Goal: Information Seeking & Learning: Learn about a topic

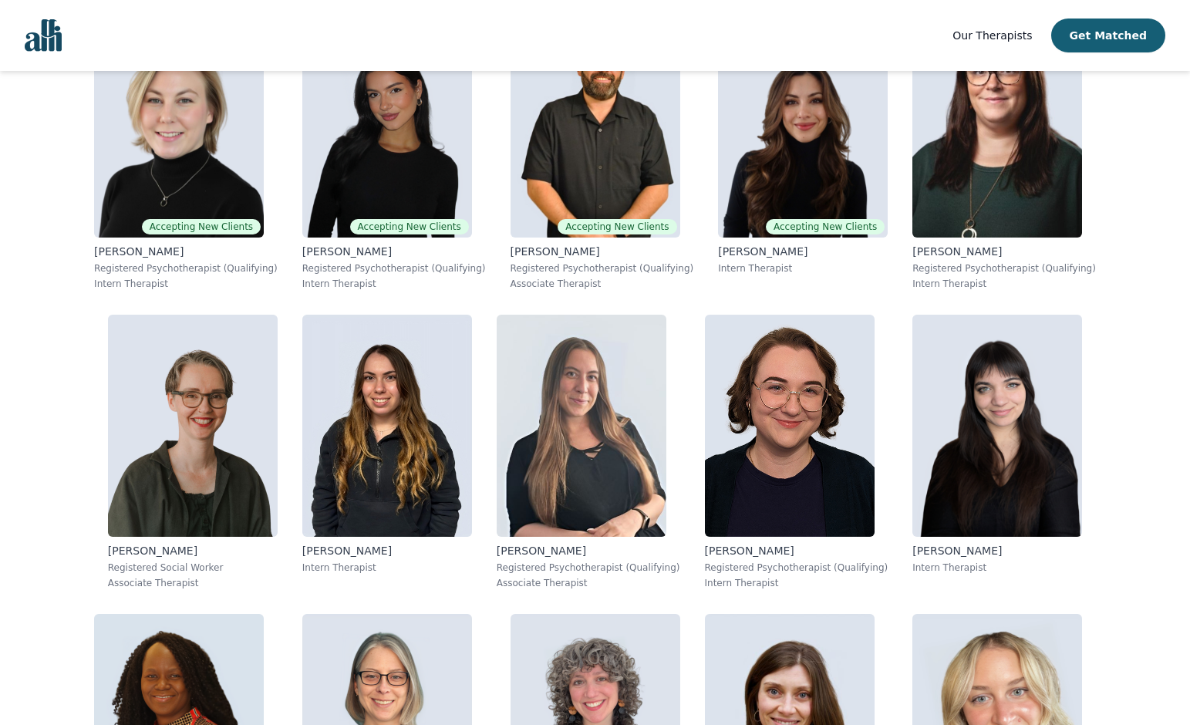
scroll to position [698, 0]
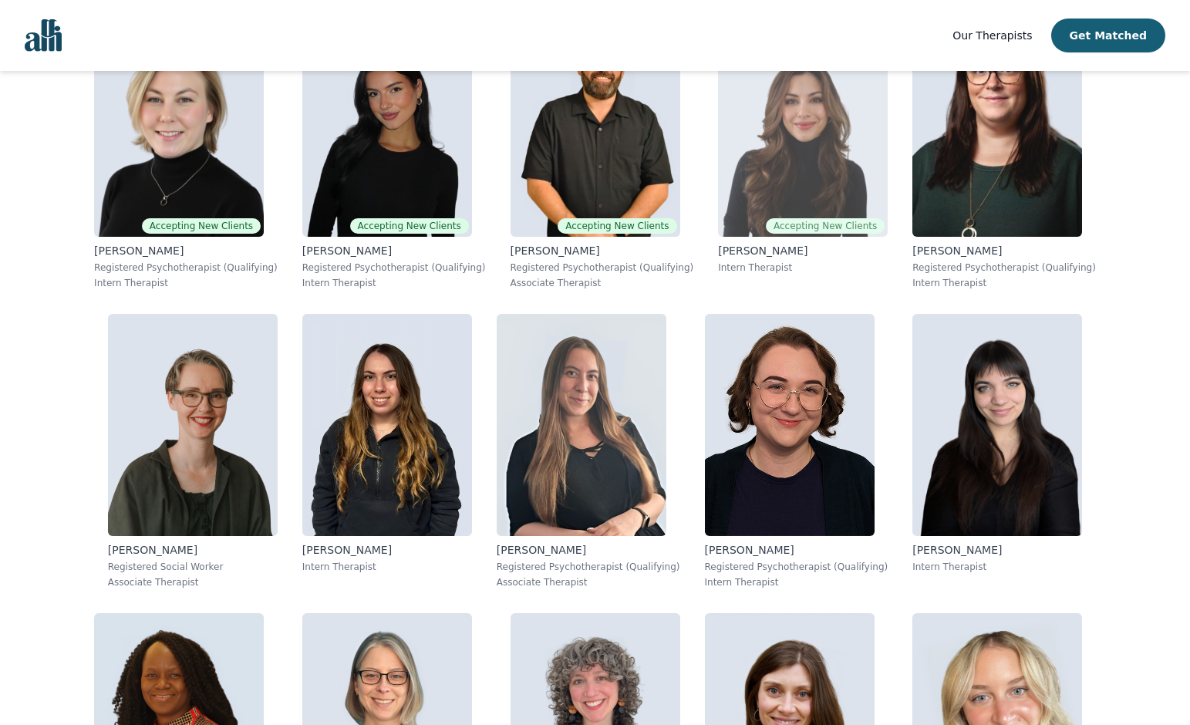
click at [821, 190] on img at bounding box center [803, 126] width 170 height 222
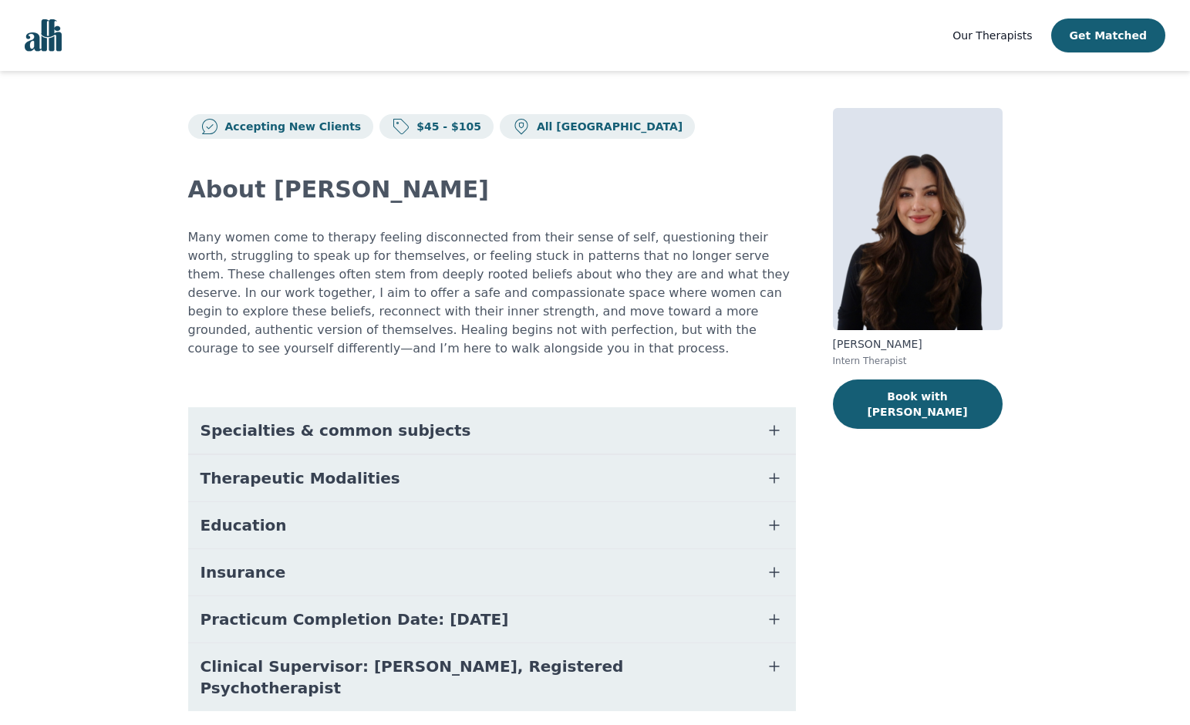
click at [263, 537] on button "Education" at bounding box center [491, 525] width 607 height 46
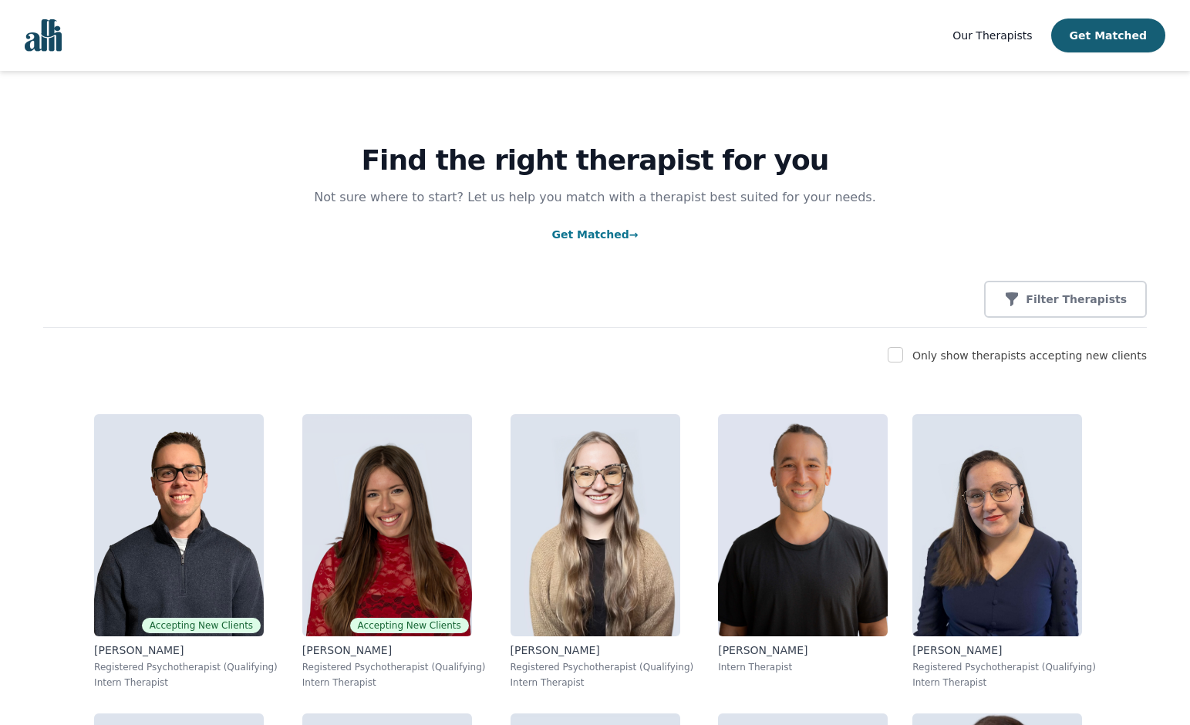
scroll to position [82, 0]
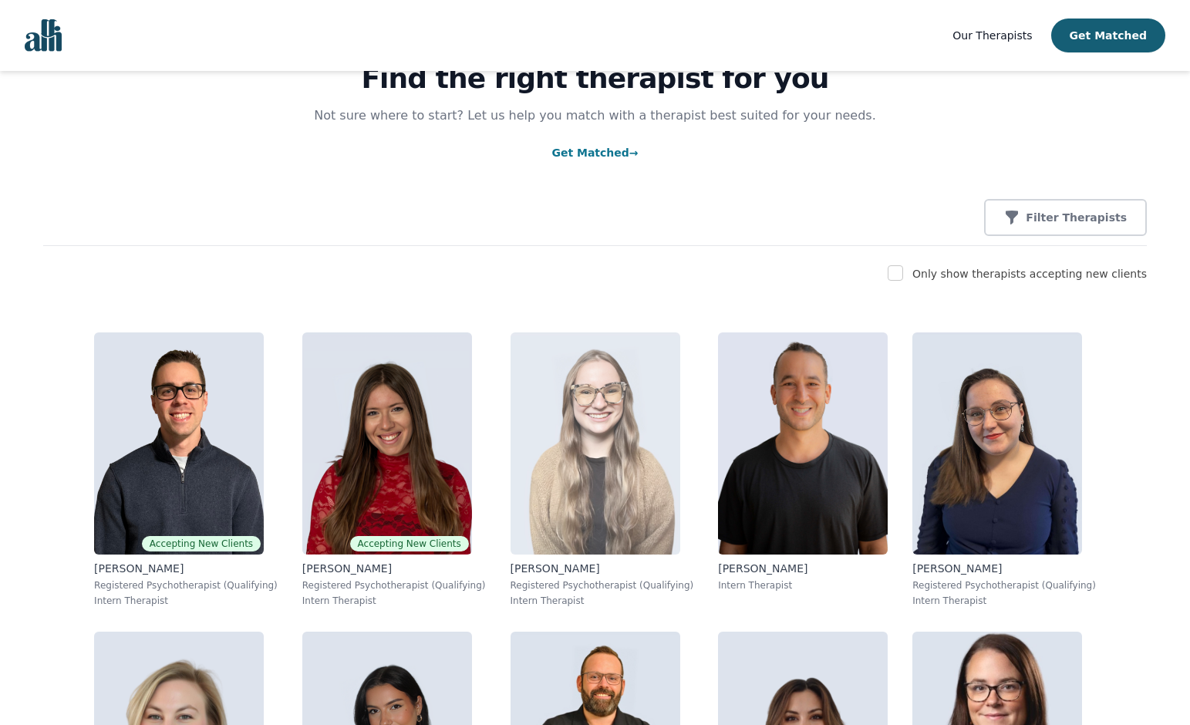
click at [590, 455] on img at bounding box center [595, 443] width 170 height 222
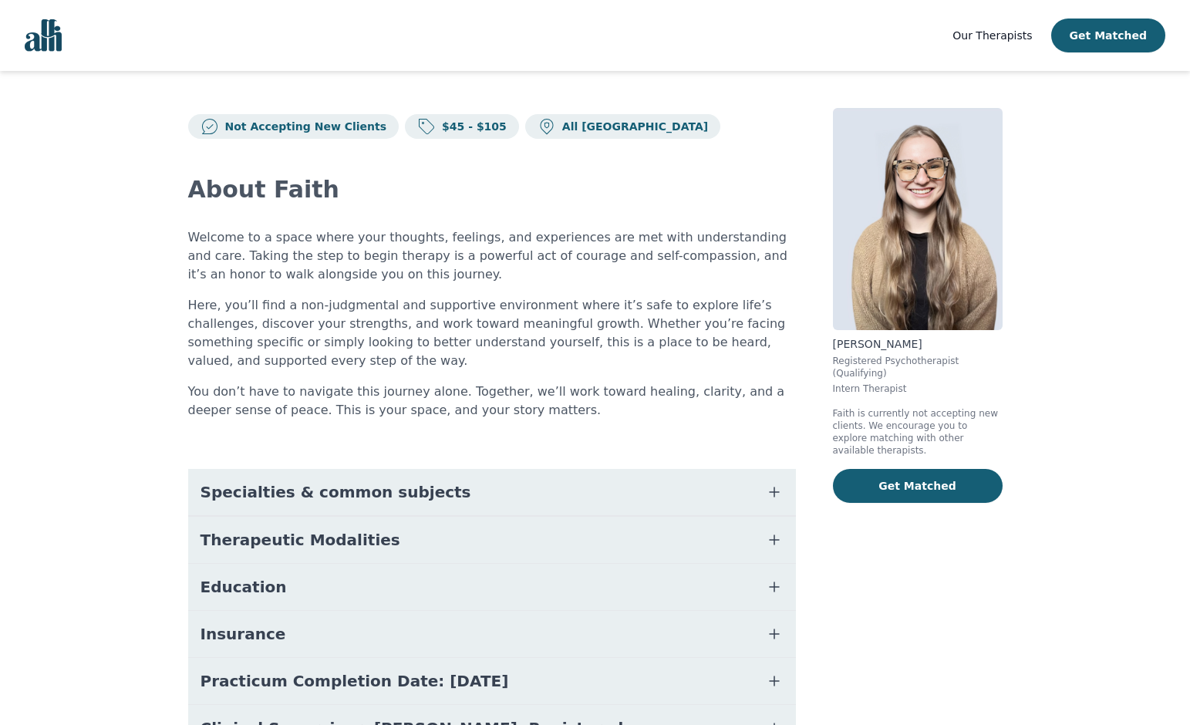
click at [226, 594] on span "Education" at bounding box center [243, 587] width 86 height 22
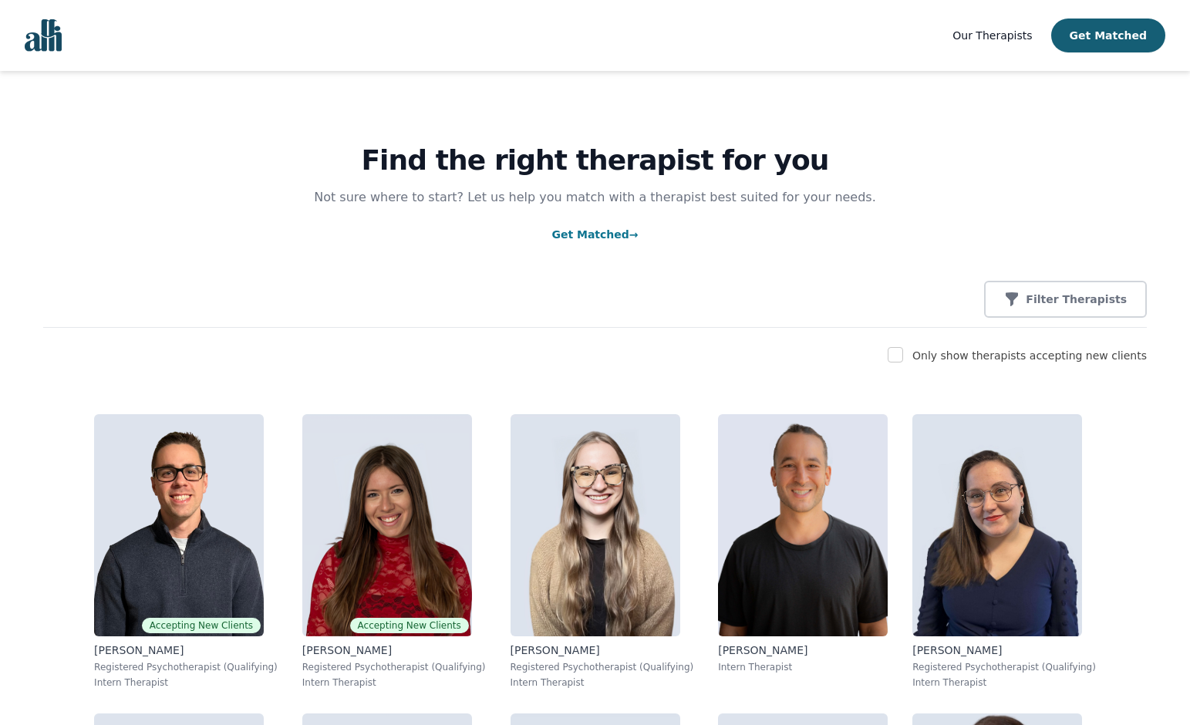
scroll to position [82, 0]
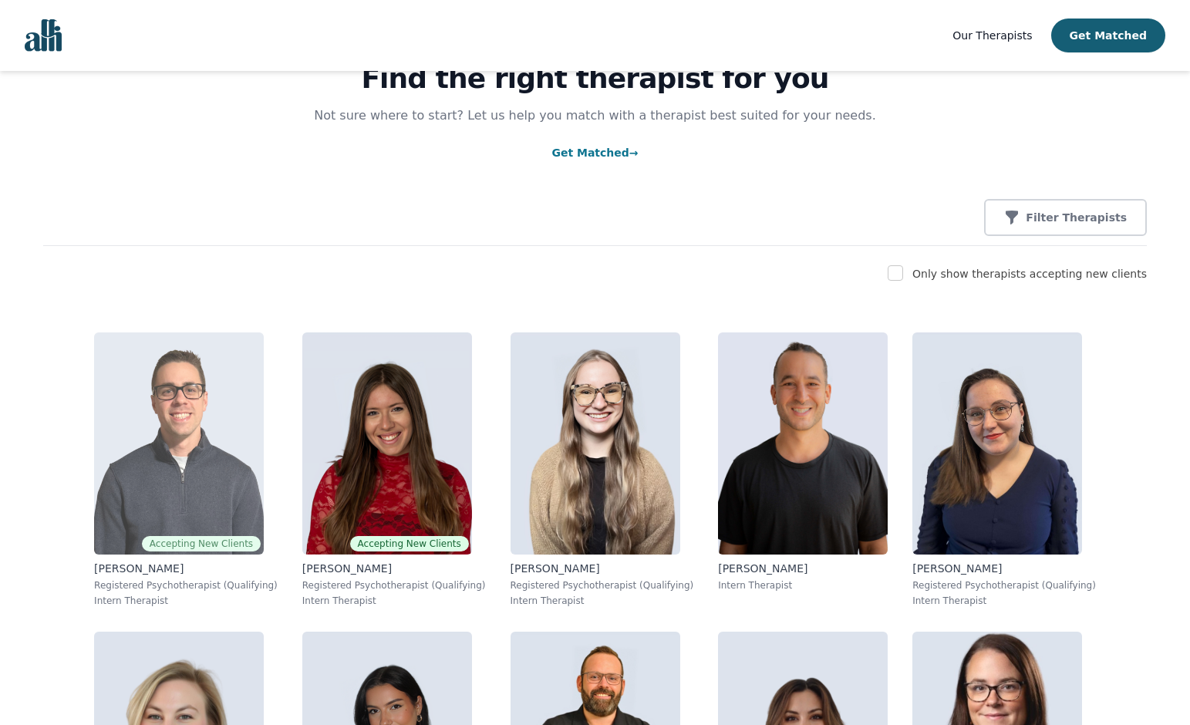
click at [182, 429] on img at bounding box center [179, 443] width 170 height 222
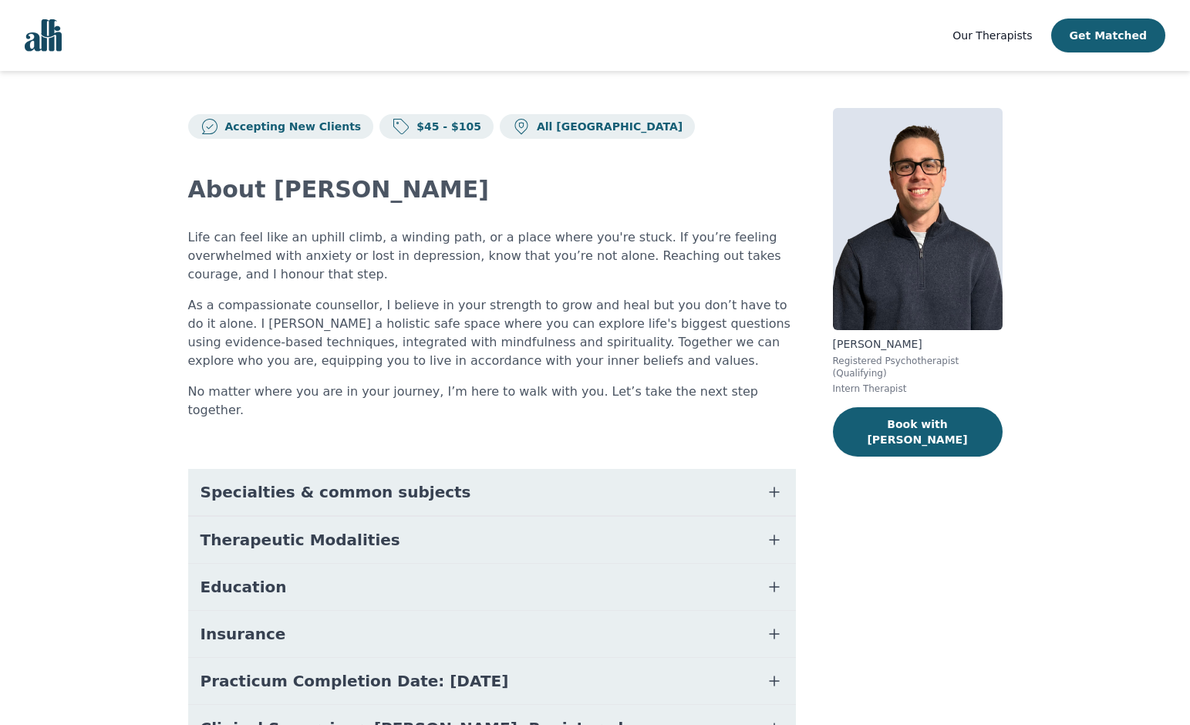
click at [254, 576] on span "Education" at bounding box center [243, 587] width 86 height 22
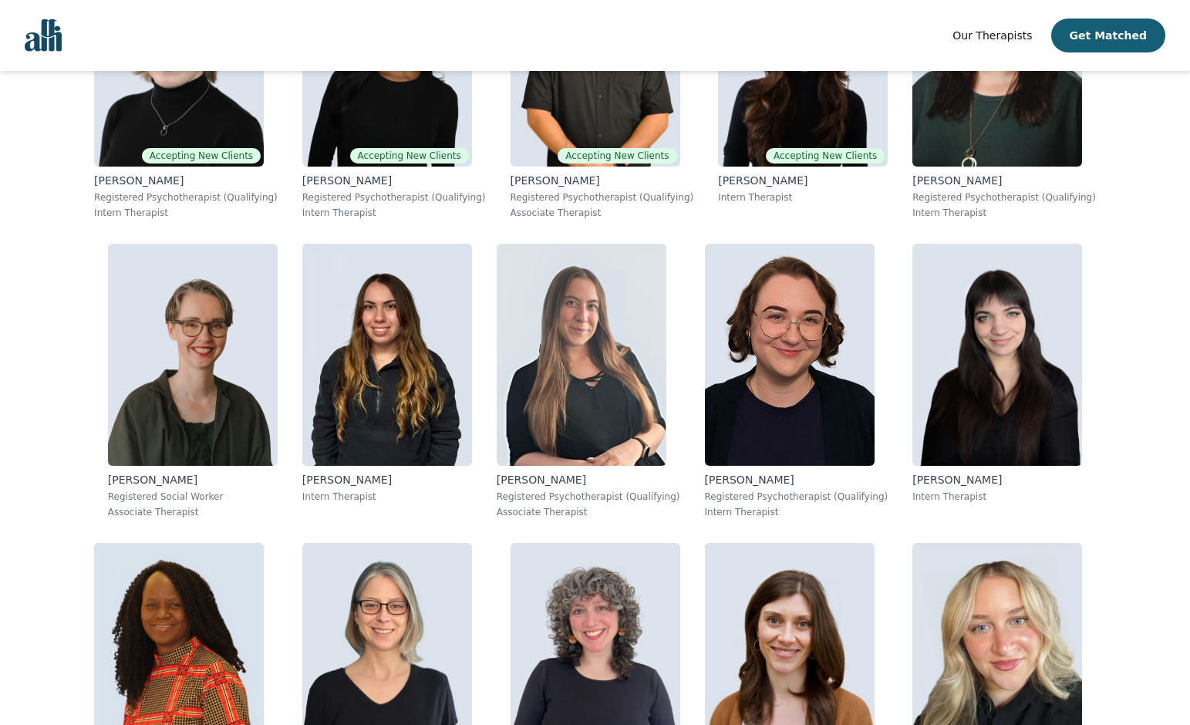
scroll to position [769, 0]
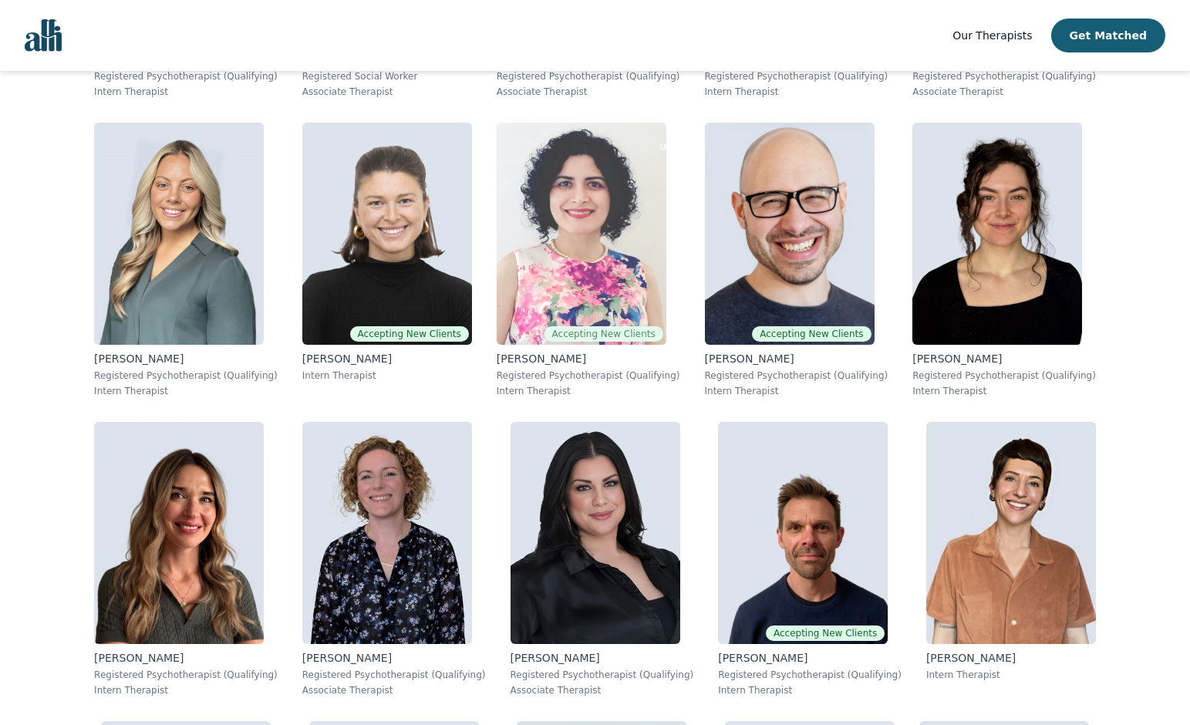
click at [608, 247] on img at bounding box center [581, 234] width 170 height 222
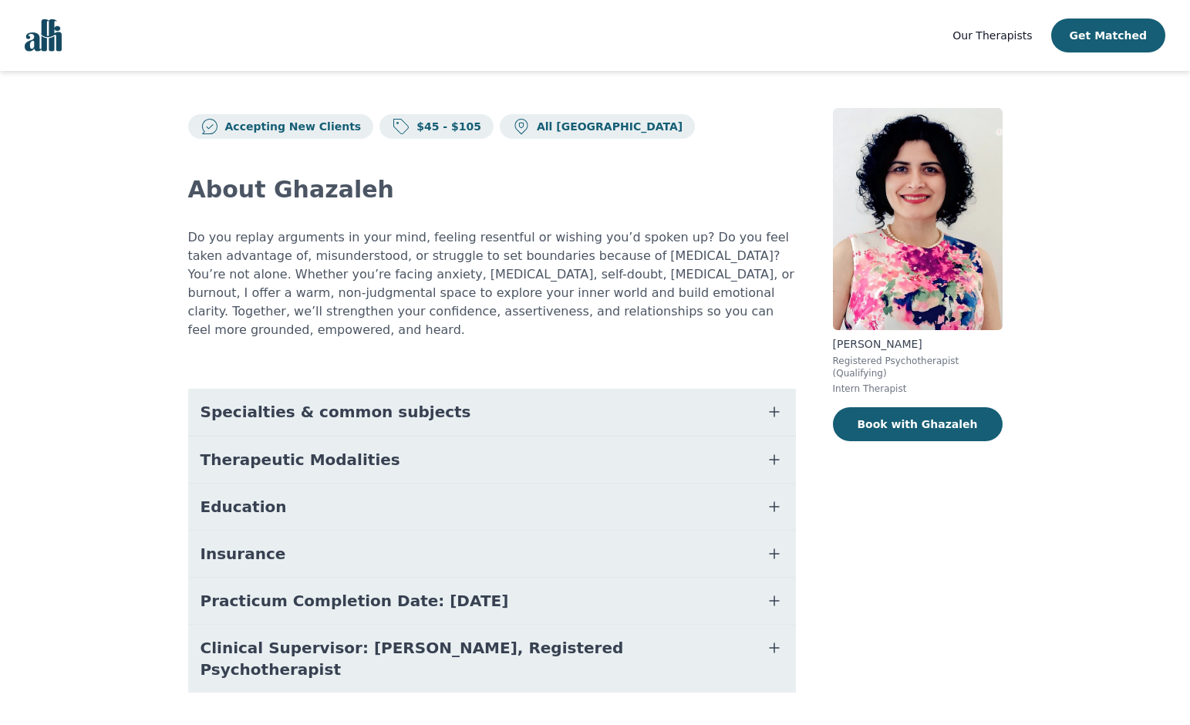
click at [250, 496] on span "Education" at bounding box center [243, 507] width 86 height 22
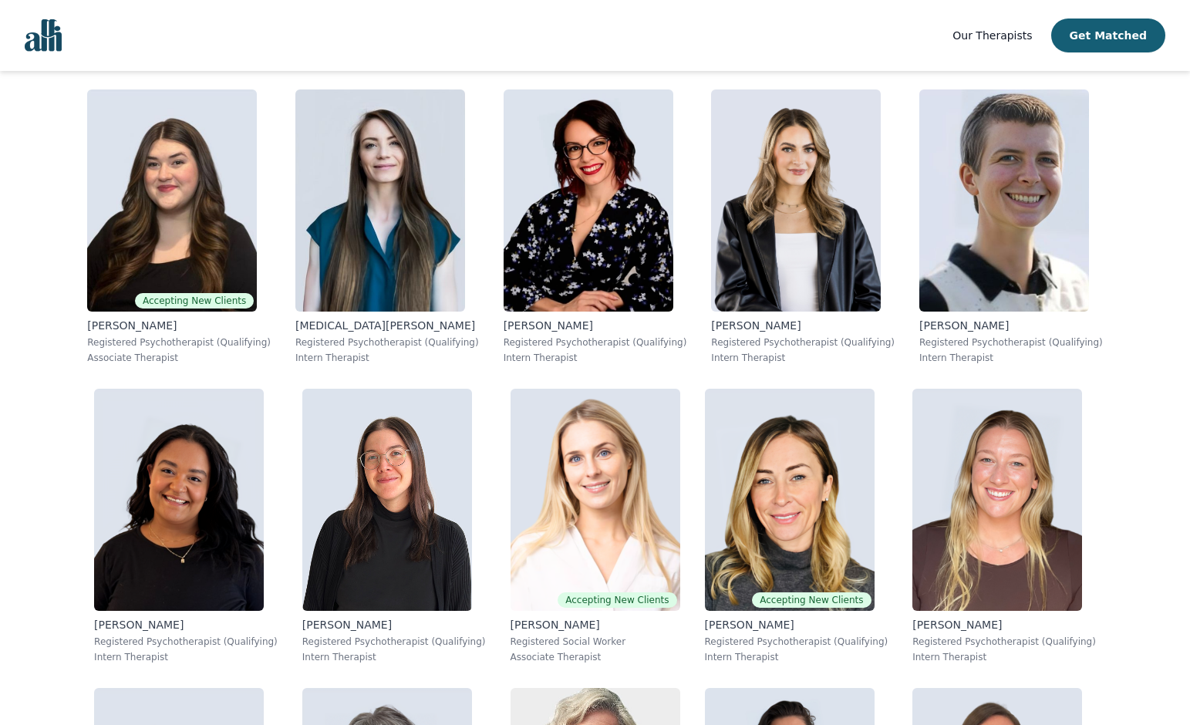
scroll to position [6013, 0]
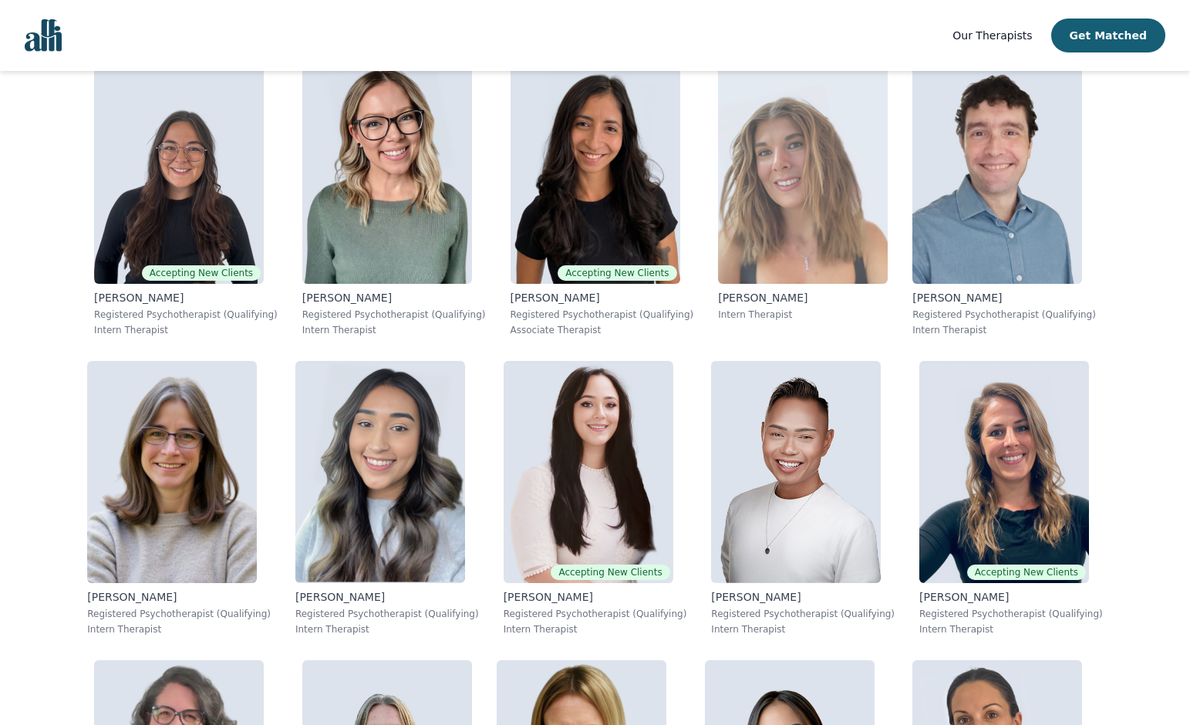
click at [753, 177] on img at bounding box center [803, 173] width 170 height 222
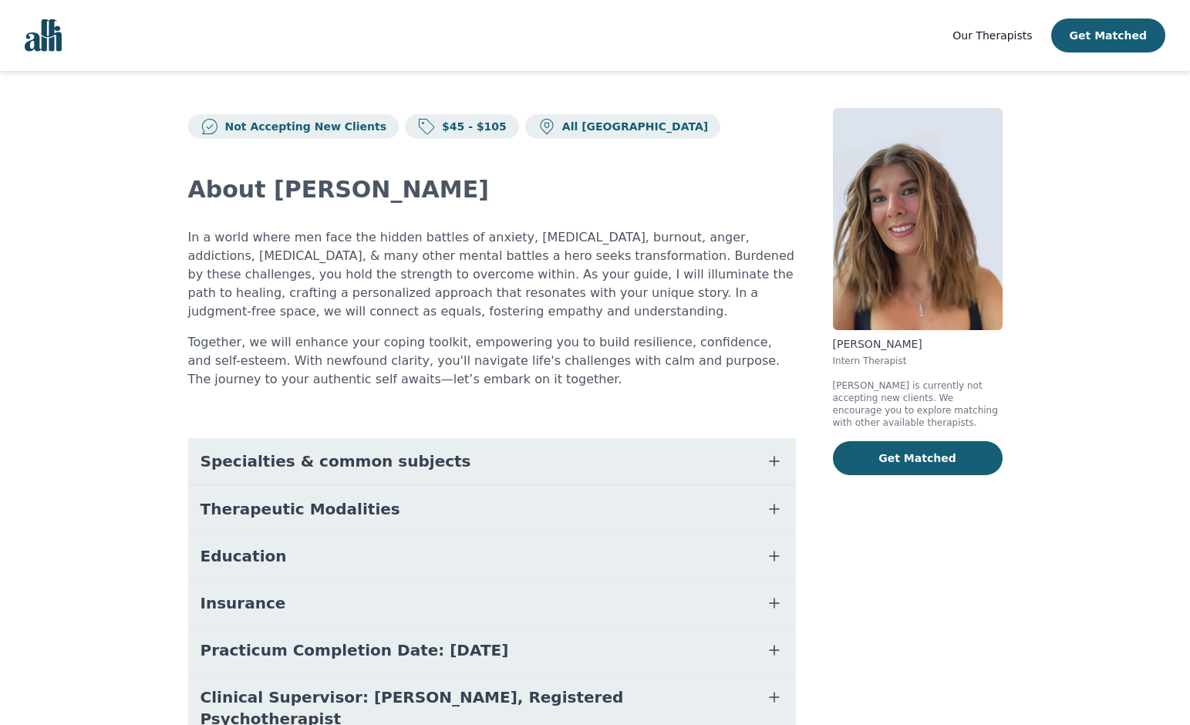
click at [249, 556] on span "Education" at bounding box center [243, 556] width 86 height 22
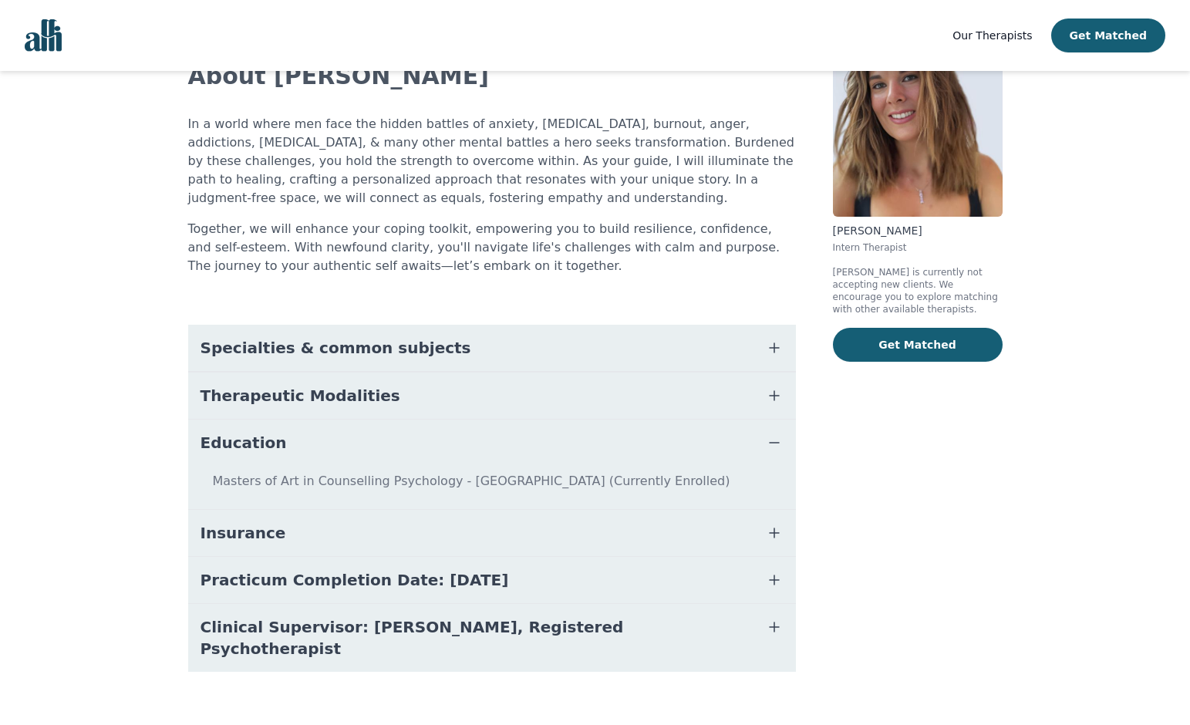
scroll to position [113, 0]
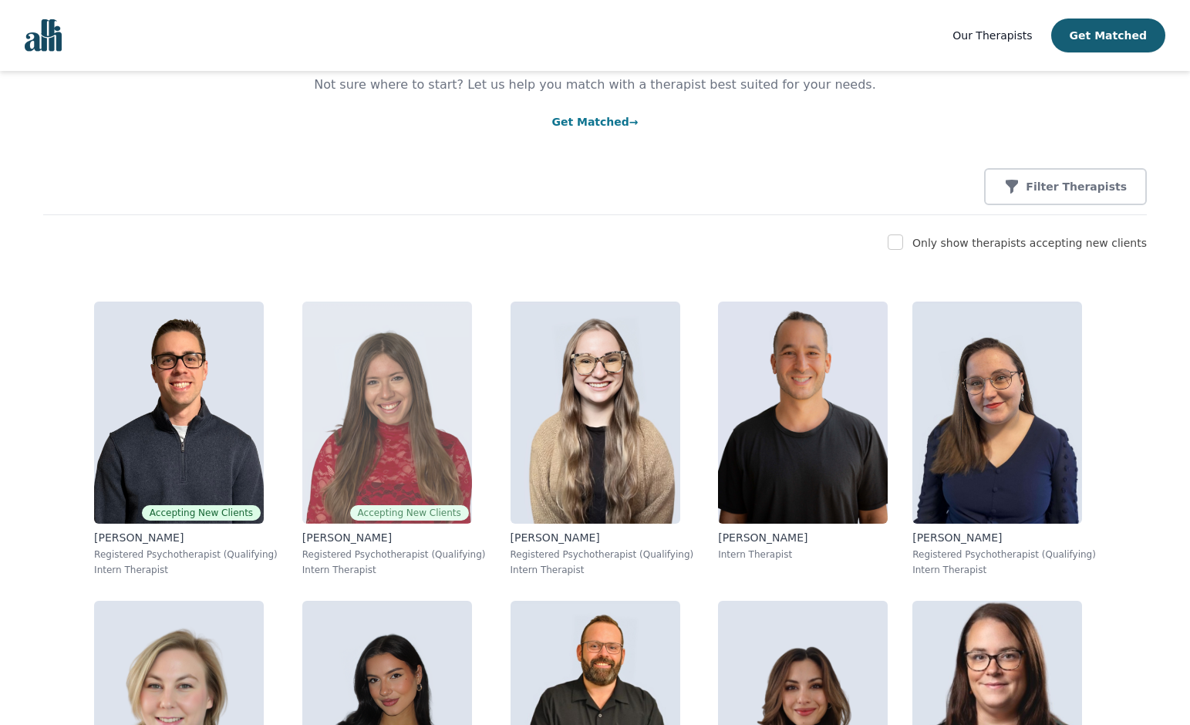
click at [446, 467] on img at bounding box center [387, 412] width 170 height 222
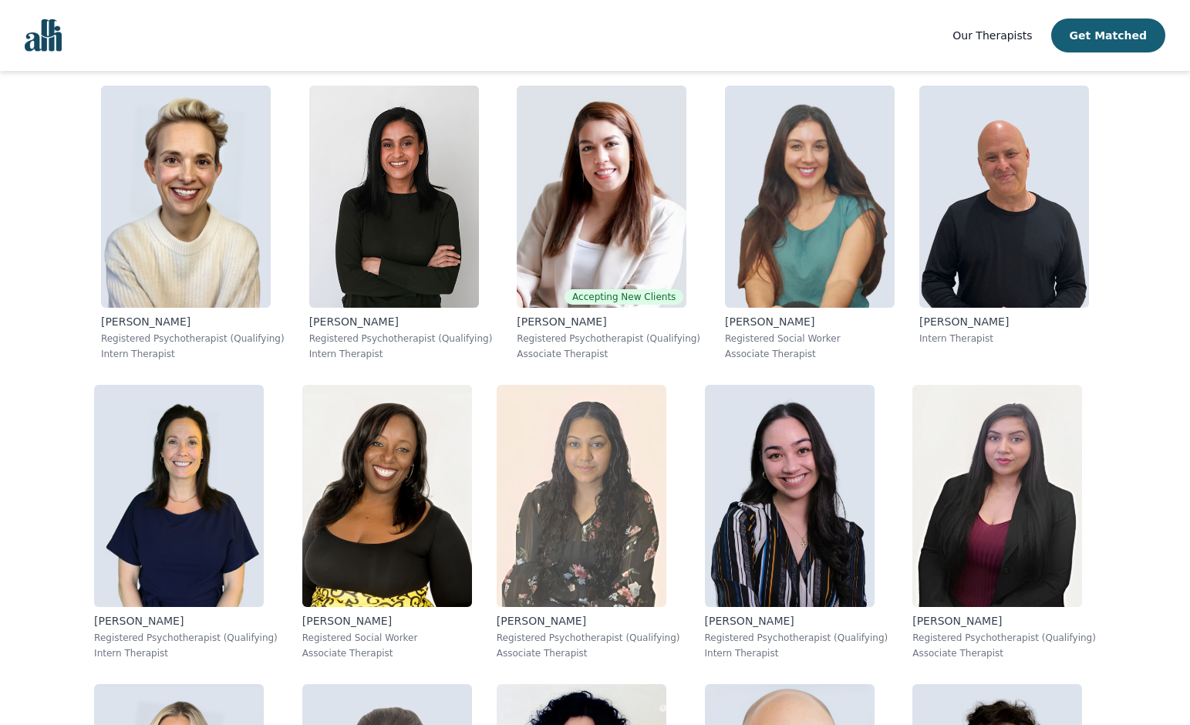
click at [558, 555] on img at bounding box center [581, 496] width 170 height 222
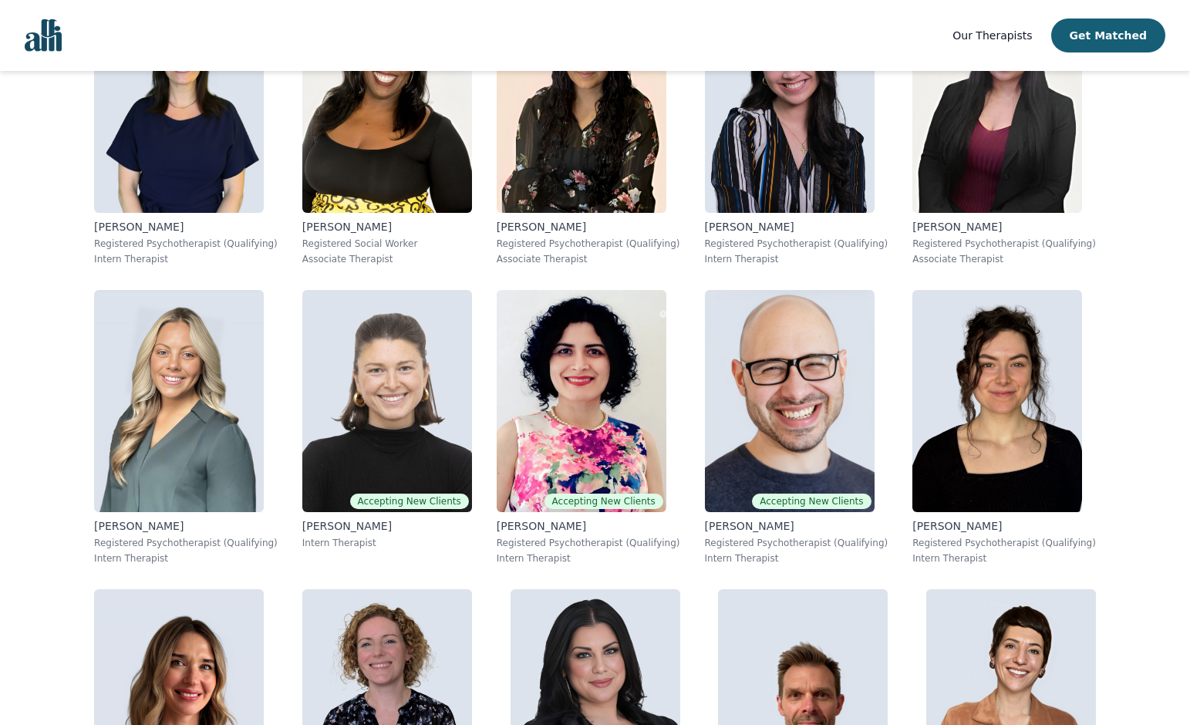
scroll to position [2259, 0]
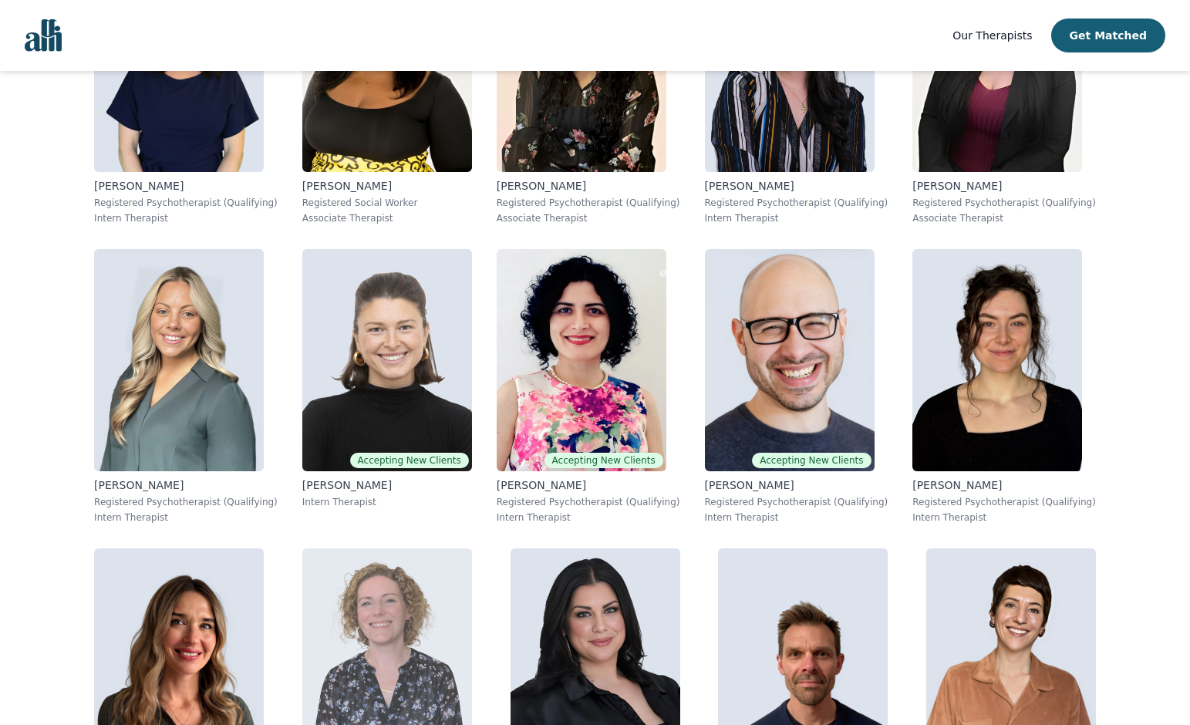
click at [412, 658] on img at bounding box center [387, 659] width 170 height 222
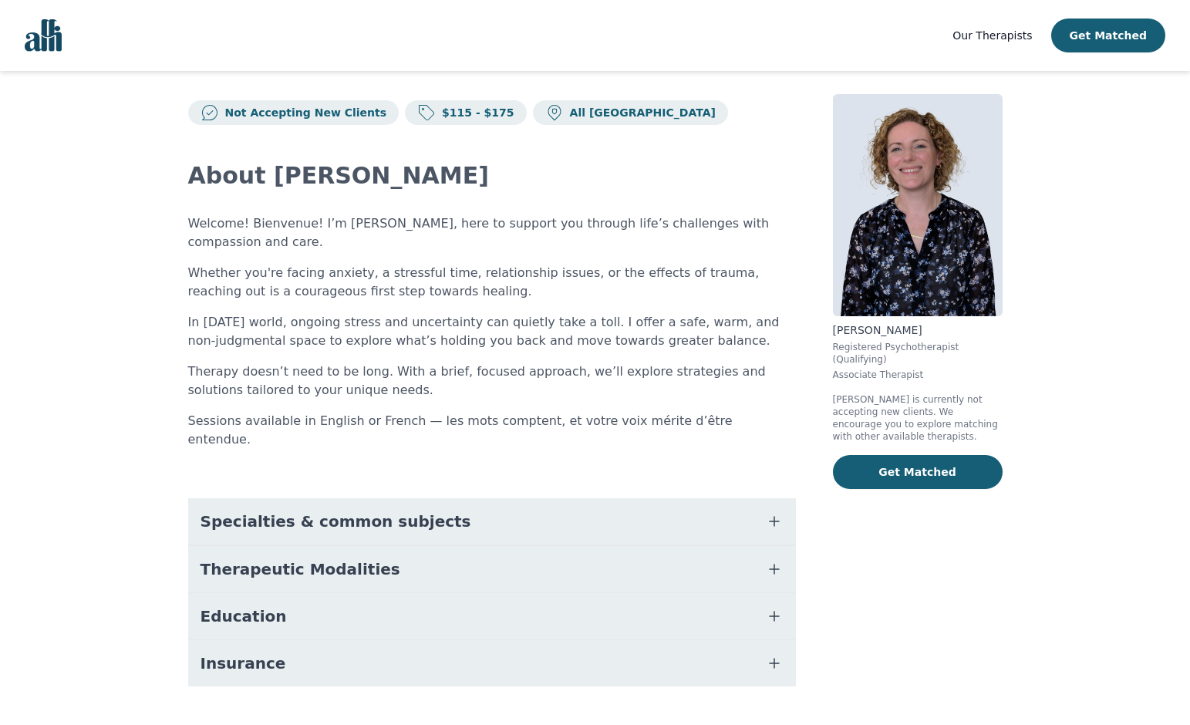
scroll to position [12, 0]
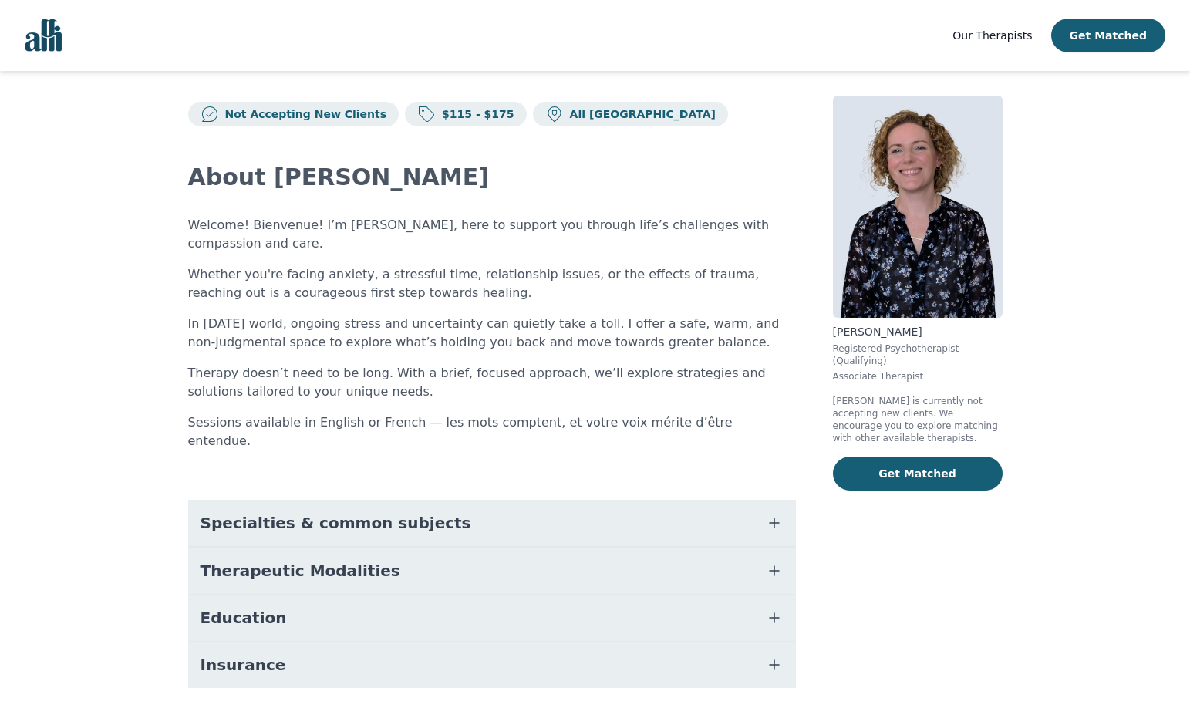
click at [341, 560] on span "Therapeutic Modalities" at bounding box center [300, 571] width 200 height 22
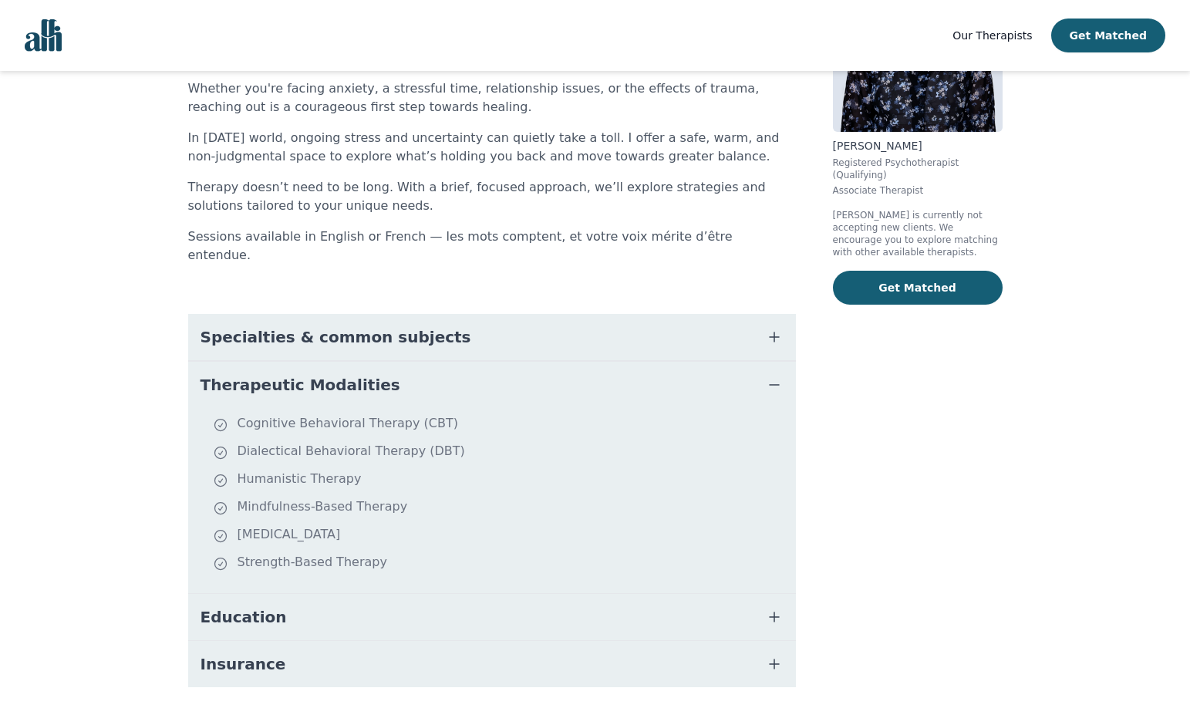
scroll to position [197, 0]
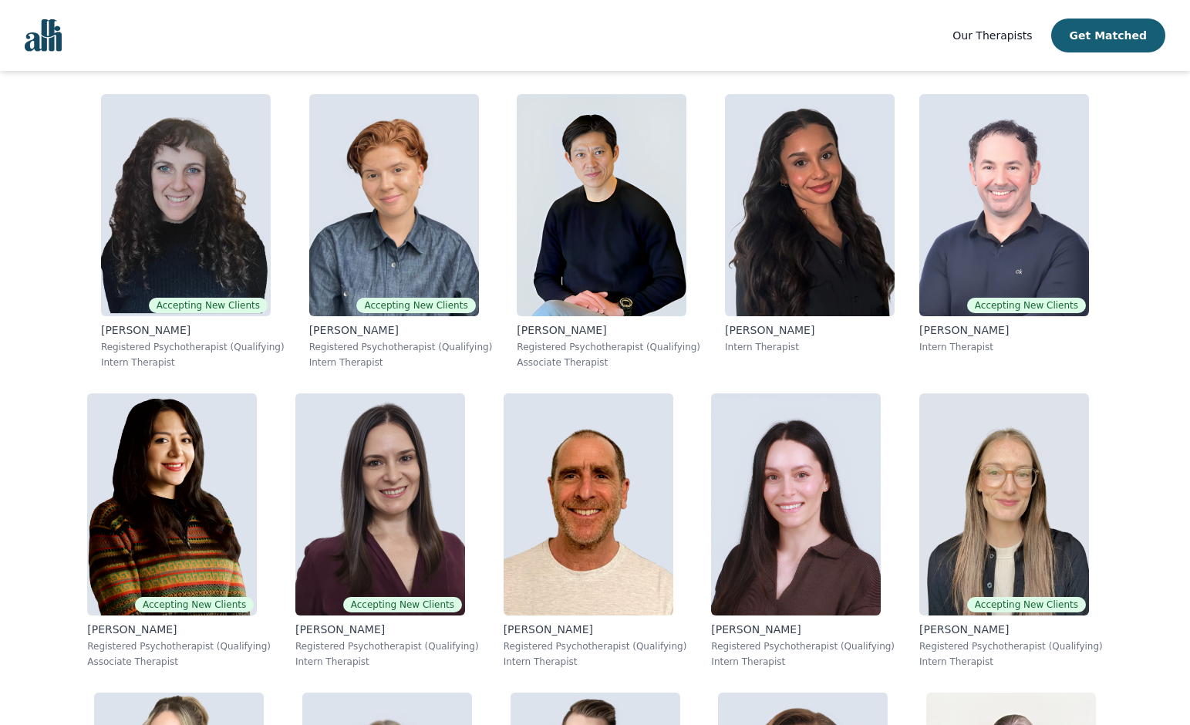
scroll to position [3020, 0]
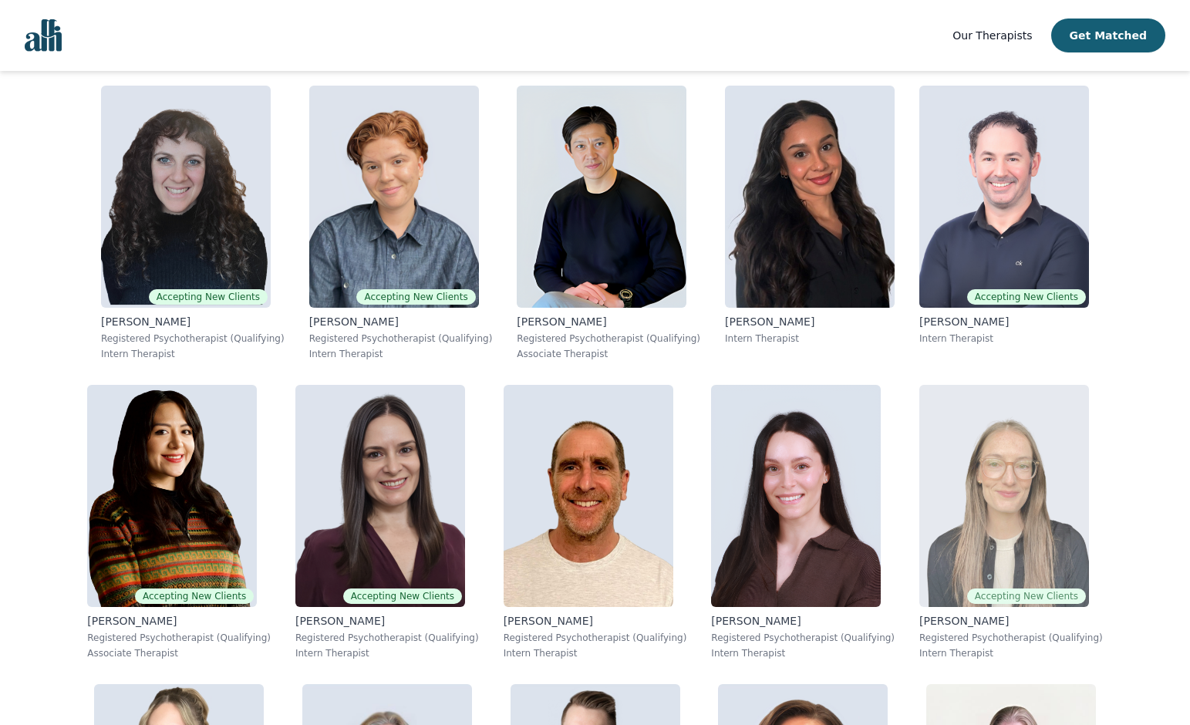
click at [972, 515] on img at bounding box center [1004, 496] width 170 height 222
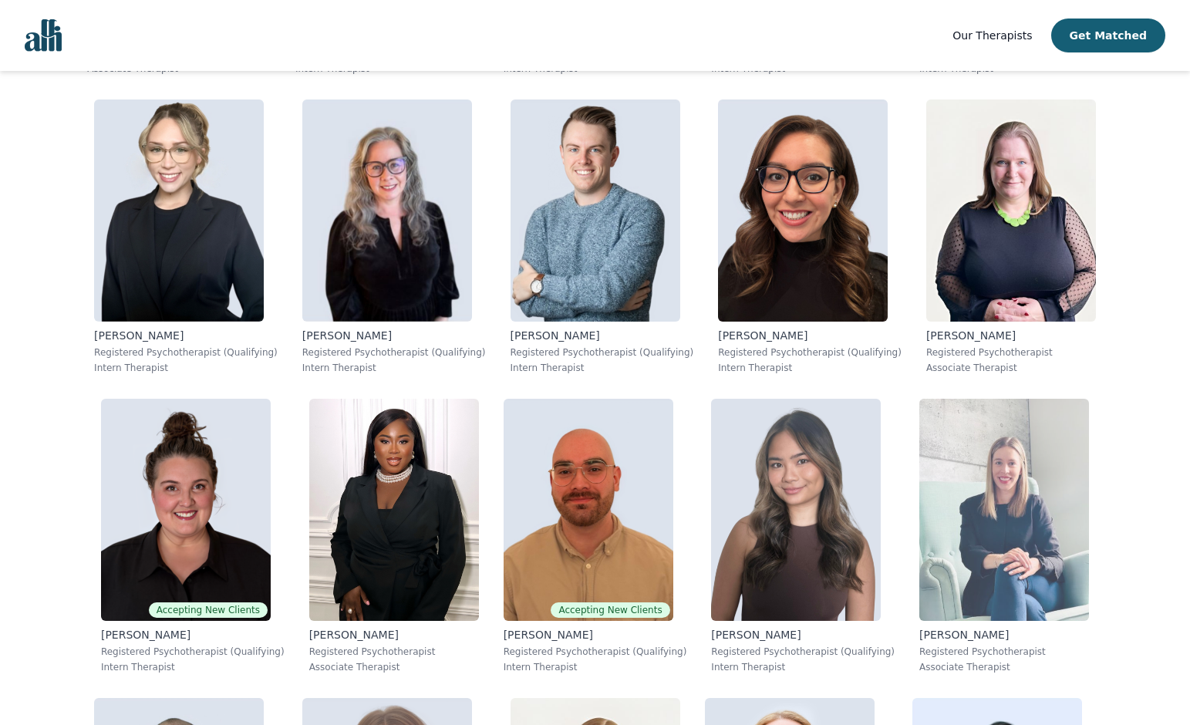
scroll to position [3608, 0]
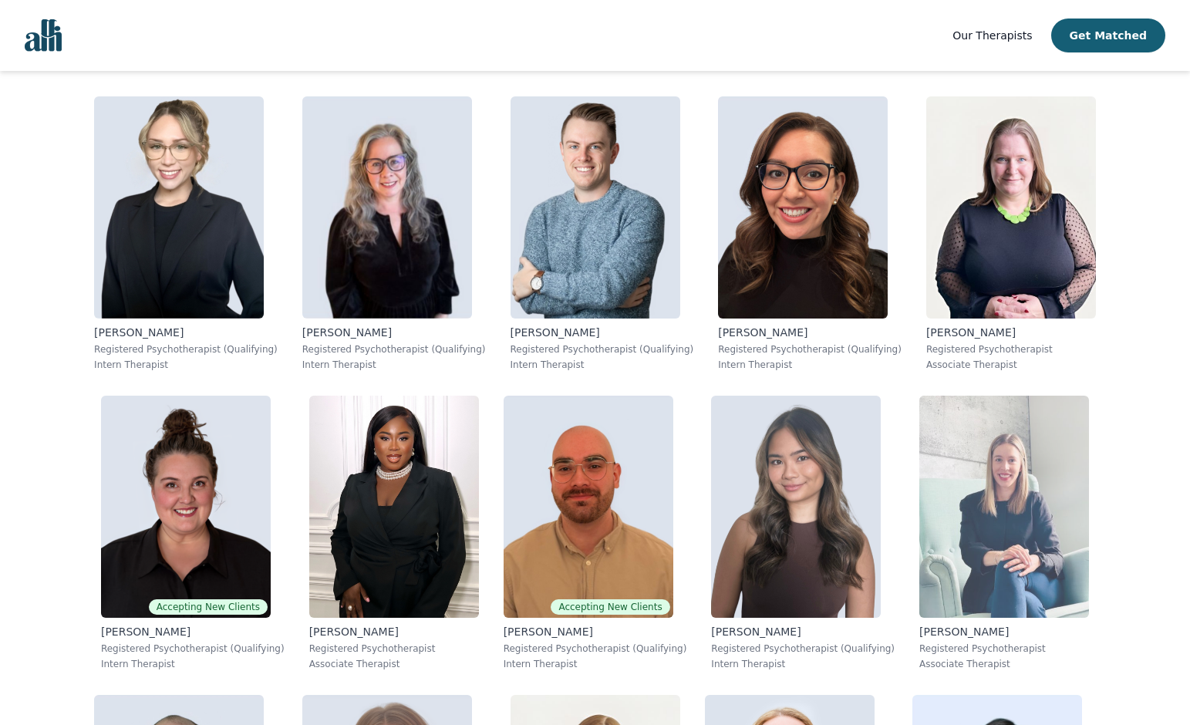
click at [964, 536] on img at bounding box center [1004, 506] width 170 height 222
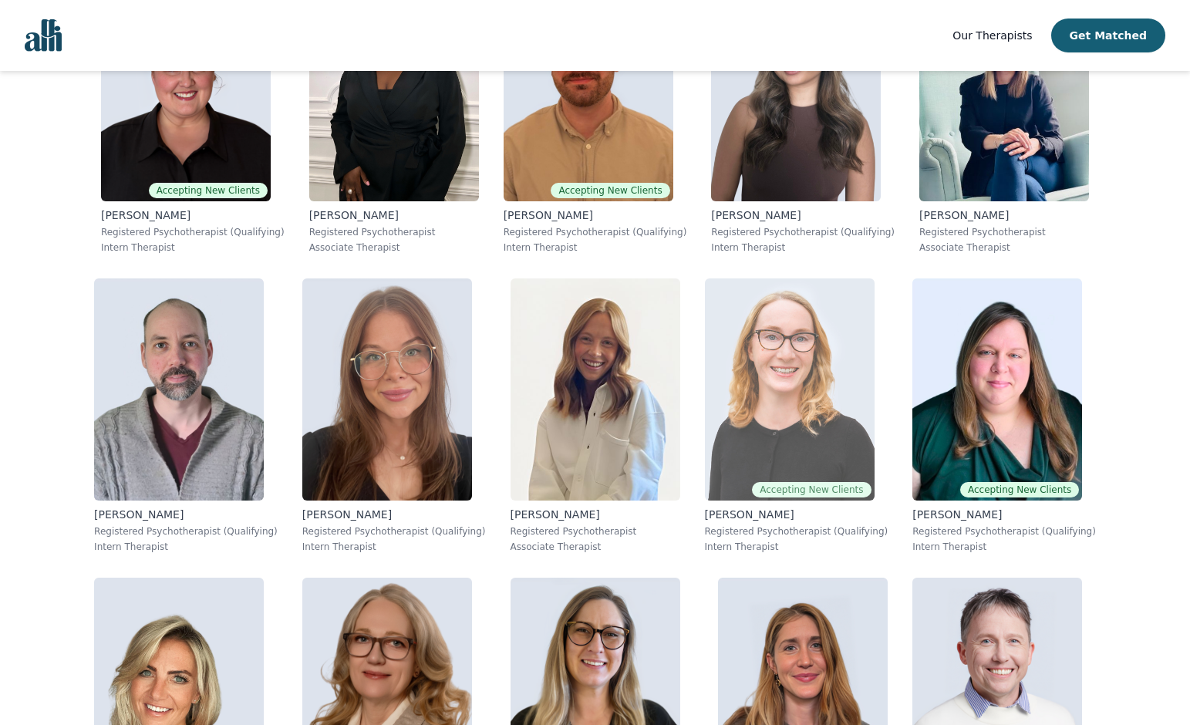
click at [787, 377] on img at bounding box center [790, 389] width 170 height 222
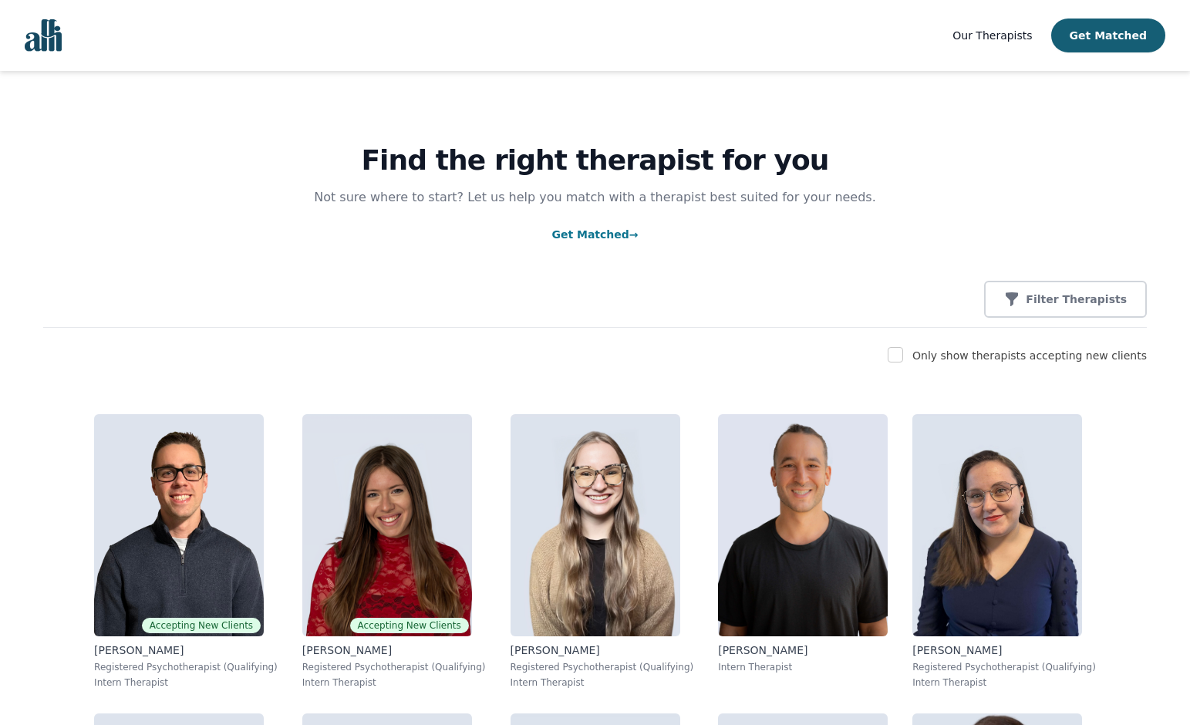
scroll to position [20, 0]
